Goal: Task Accomplishment & Management: Complete application form

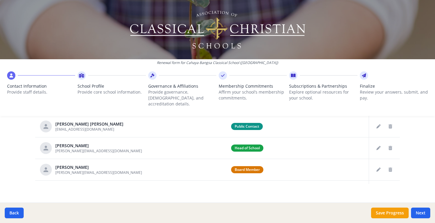
scroll to position [349, 0]
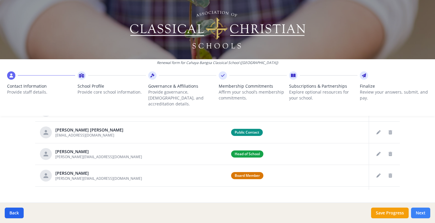
click at [422, 209] on button "Next" at bounding box center [420, 212] width 19 height 11
type input "(022) 868-1391 x 9"
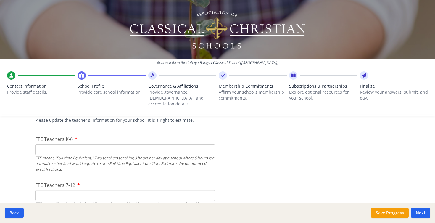
scroll to position [348, 0]
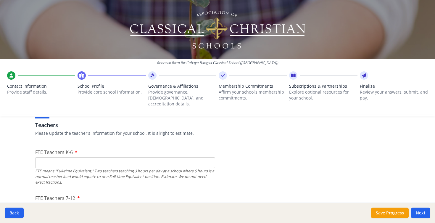
click at [58, 157] on input "FTE Teachers K-6" at bounding box center [125, 162] width 180 height 11
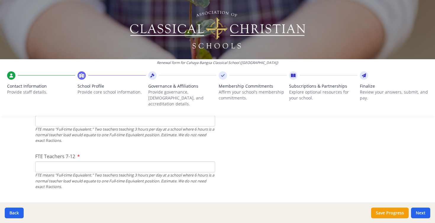
scroll to position [390, 0]
click at [55, 163] on input "FTE Teachers 7-12" at bounding box center [125, 165] width 180 height 11
type input "41"
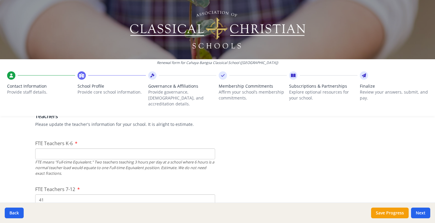
scroll to position [348, 0]
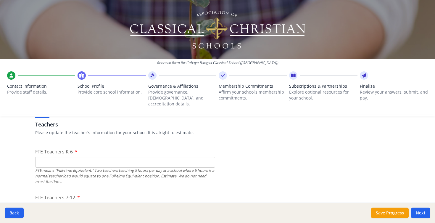
click at [113, 158] on input "FTE Teachers K-6" at bounding box center [125, 161] width 180 height 11
type input "50"
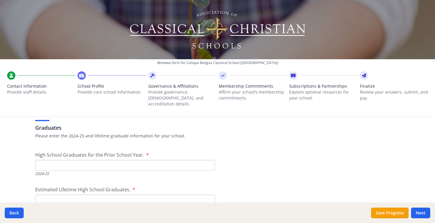
scroll to position [839, 0]
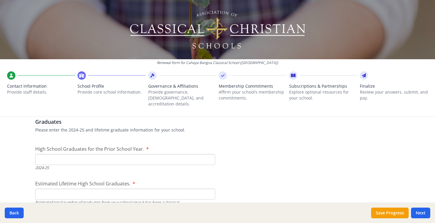
click at [40, 155] on input "High School Graduates for the Prior School Year." at bounding box center [125, 159] width 180 height 11
type input "54"
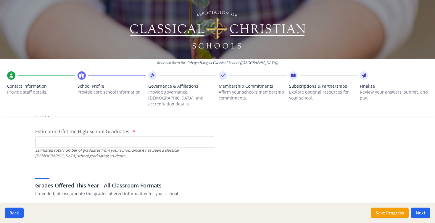
scroll to position [892, 0]
click at [58, 136] on input "Estimated Lifetime High School Graduates." at bounding box center [125, 141] width 180 height 11
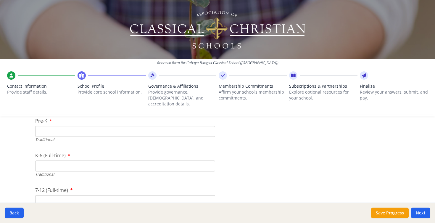
scroll to position [1245, 0]
type input "466"
click at [58, 125] on input "Pre-K" at bounding box center [125, 130] width 180 height 11
type input "71"
click at [51, 159] on input "K-6 (Full-time)" at bounding box center [125, 164] width 180 height 11
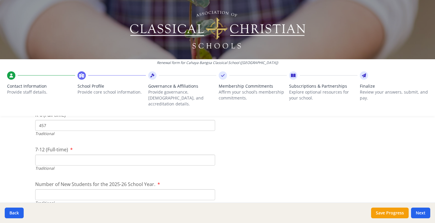
scroll to position [1298, 0]
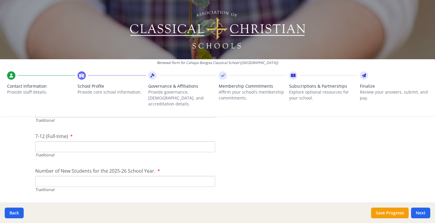
type input "457"
click at [85, 141] on input "7-12 (Full-time)" at bounding box center [125, 146] width 180 height 11
type input "373"
click at [79, 176] on input "Number of New Students for the 2025-26 School Year." at bounding box center [125, 181] width 180 height 11
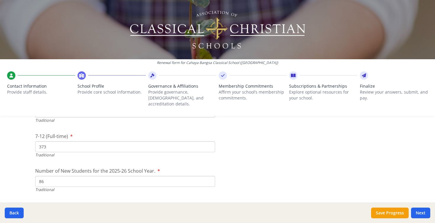
type input "86"
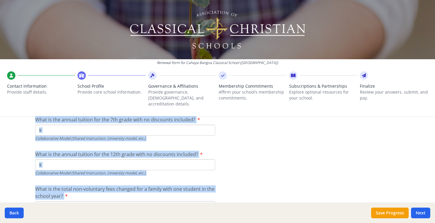
scroll to position [1985, 0]
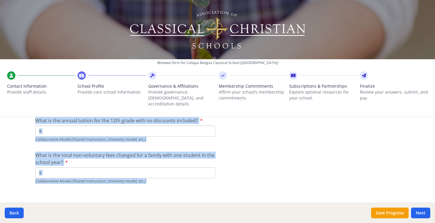
drag, startPoint x: 34, startPoint y: 123, endPoint x: 236, endPoint y: 223, distance: 224.9
click at [236, 222] on html "Renewal form for Cahaya Bangsa Classical School ([GEOGRAPHIC_DATA]) Contact Inf…" at bounding box center [217, 111] width 435 height 223
copy div "Lore Ipsumd Sitametco adi eli Seddo Eiusmo Temp. 9792-30 Incididun Utlabore Etd…"
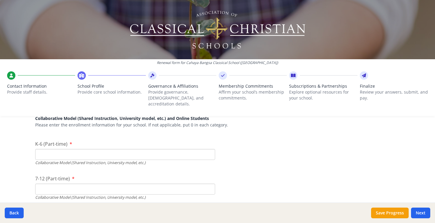
scroll to position [1394, 0]
